Goal: Navigation & Orientation: Find specific page/section

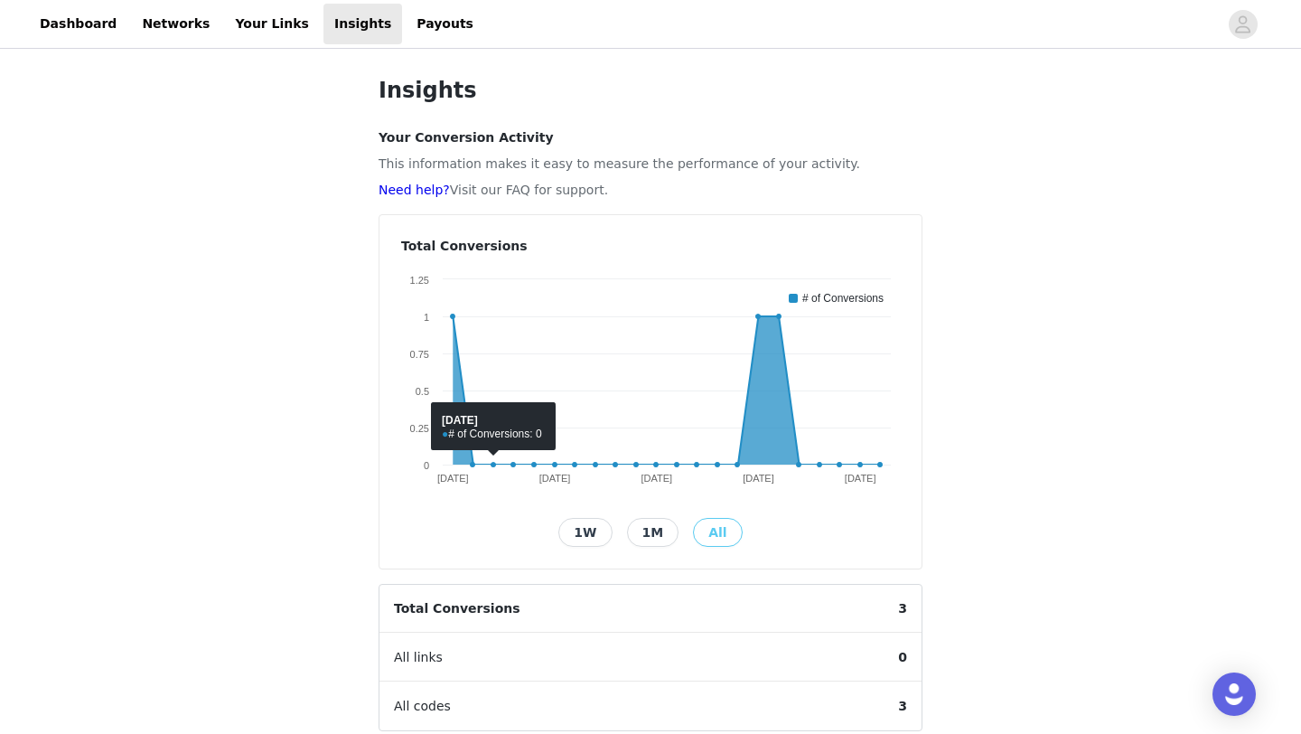
click at [651, 539] on button "1M" at bounding box center [653, 532] width 52 height 29
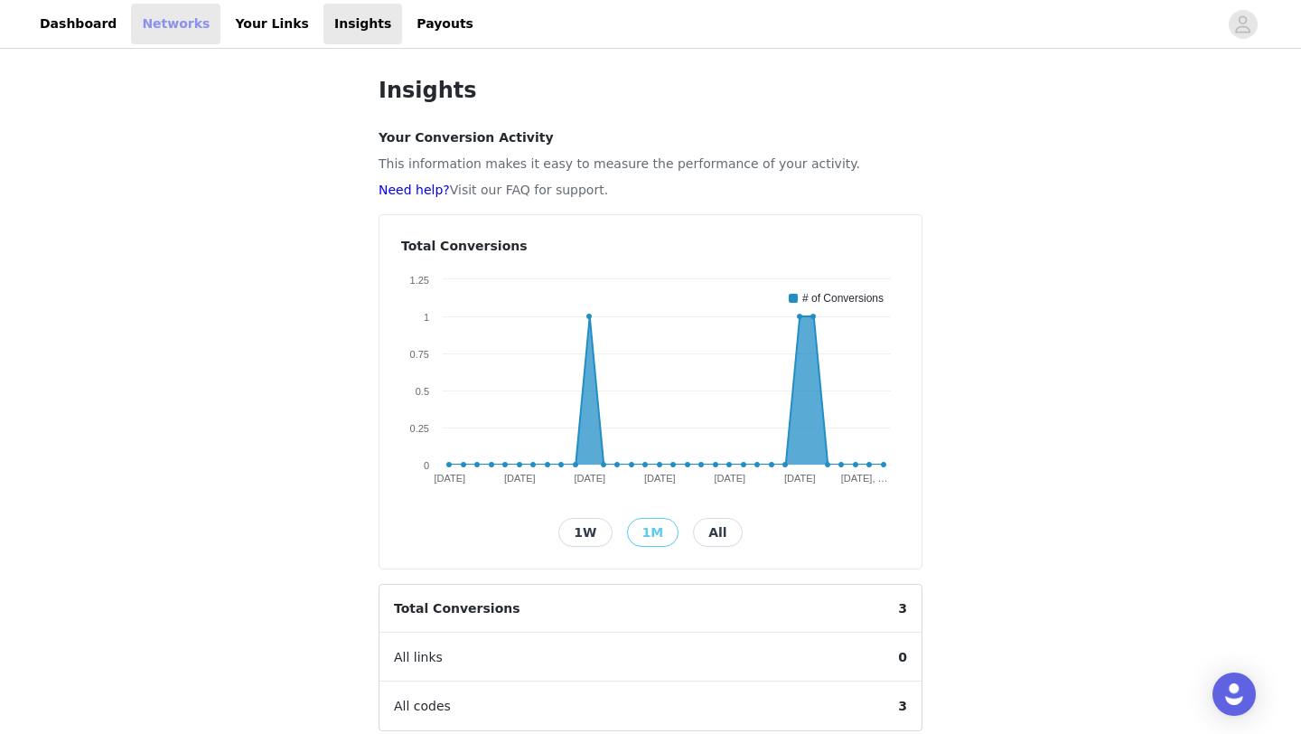
click at [147, 23] on link "Networks" at bounding box center [175, 24] width 89 height 41
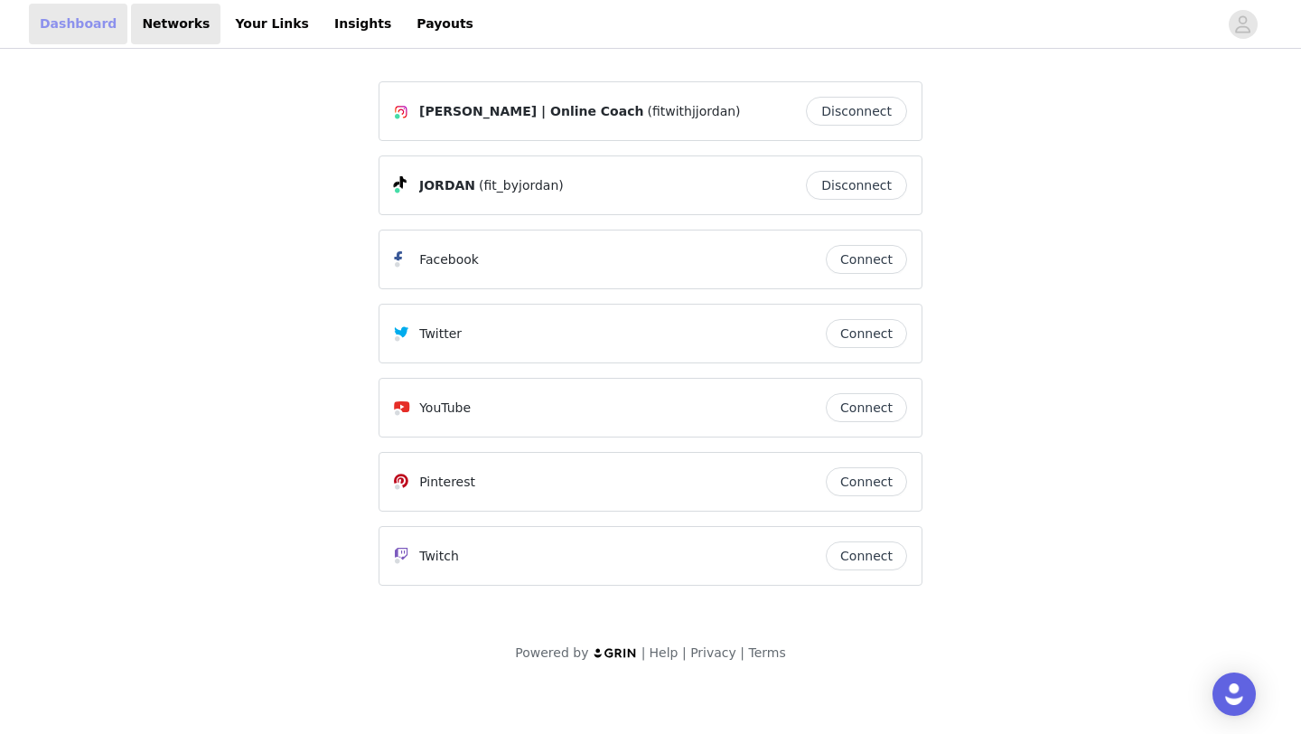
click at [86, 13] on link "Dashboard" at bounding box center [78, 24] width 98 height 41
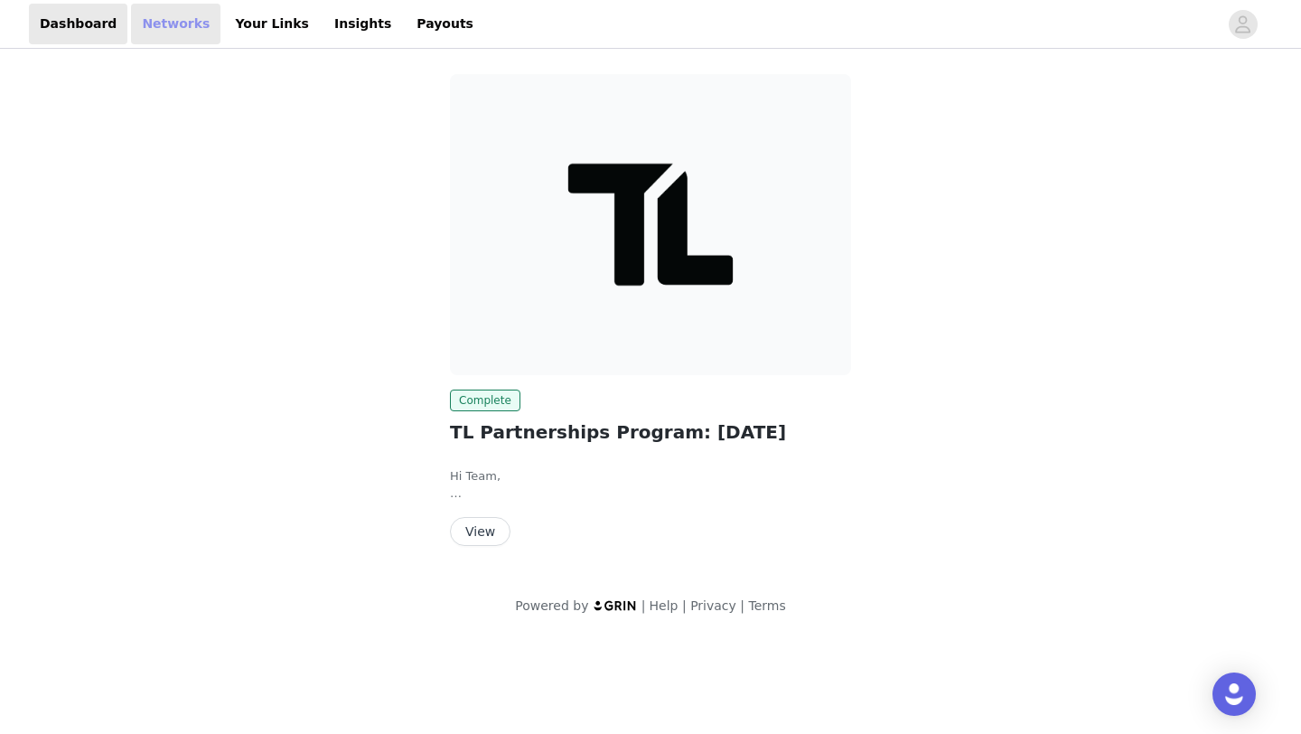
click at [166, 17] on link "Networks" at bounding box center [175, 24] width 89 height 41
